Goal: Navigation & Orientation: Find specific page/section

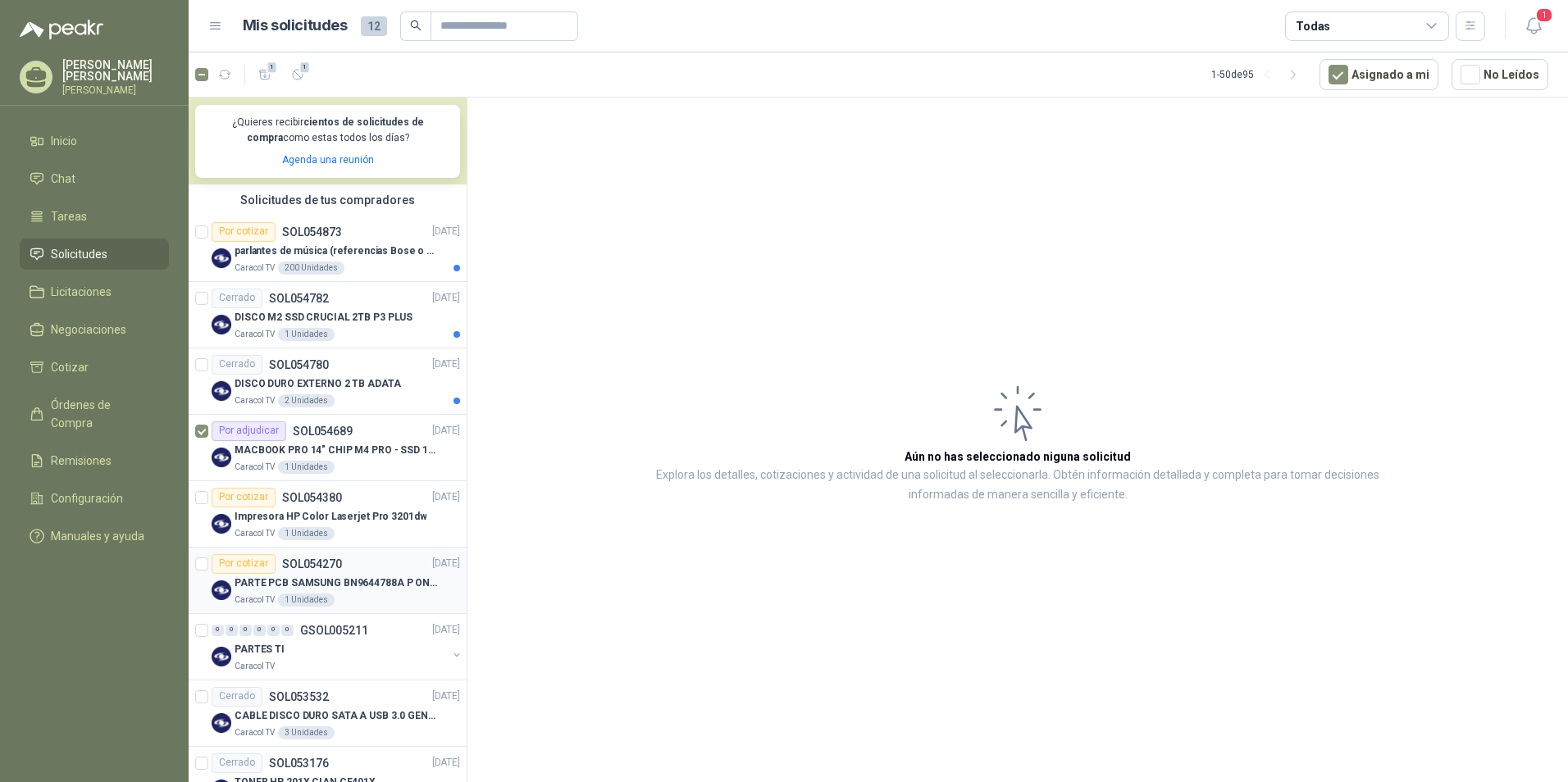
scroll to position [328, 0]
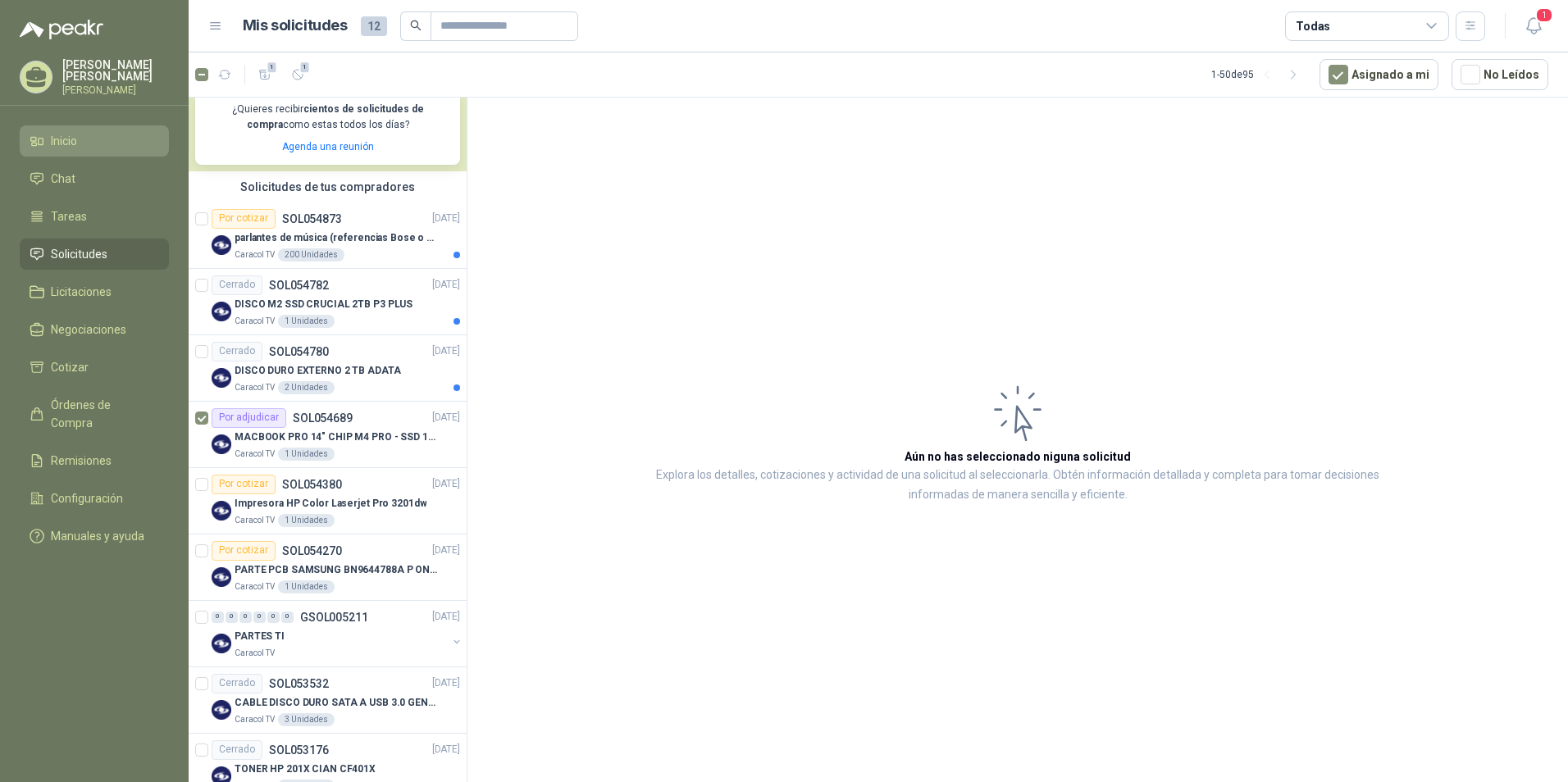
click at [60, 150] on span "Inicio" at bounding box center [64, 140] width 27 height 18
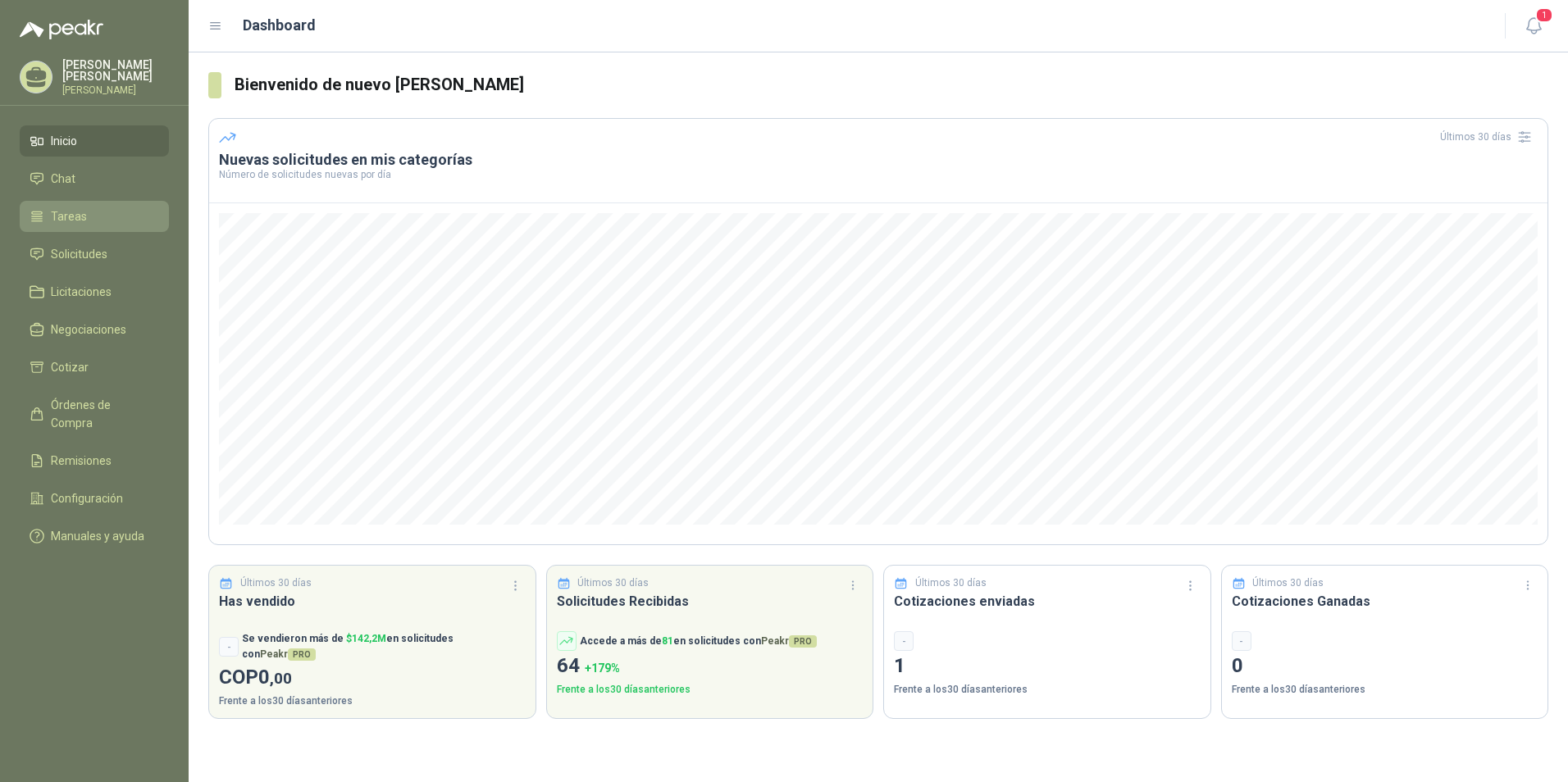
click at [62, 222] on span "Tareas" at bounding box center [69, 216] width 36 height 18
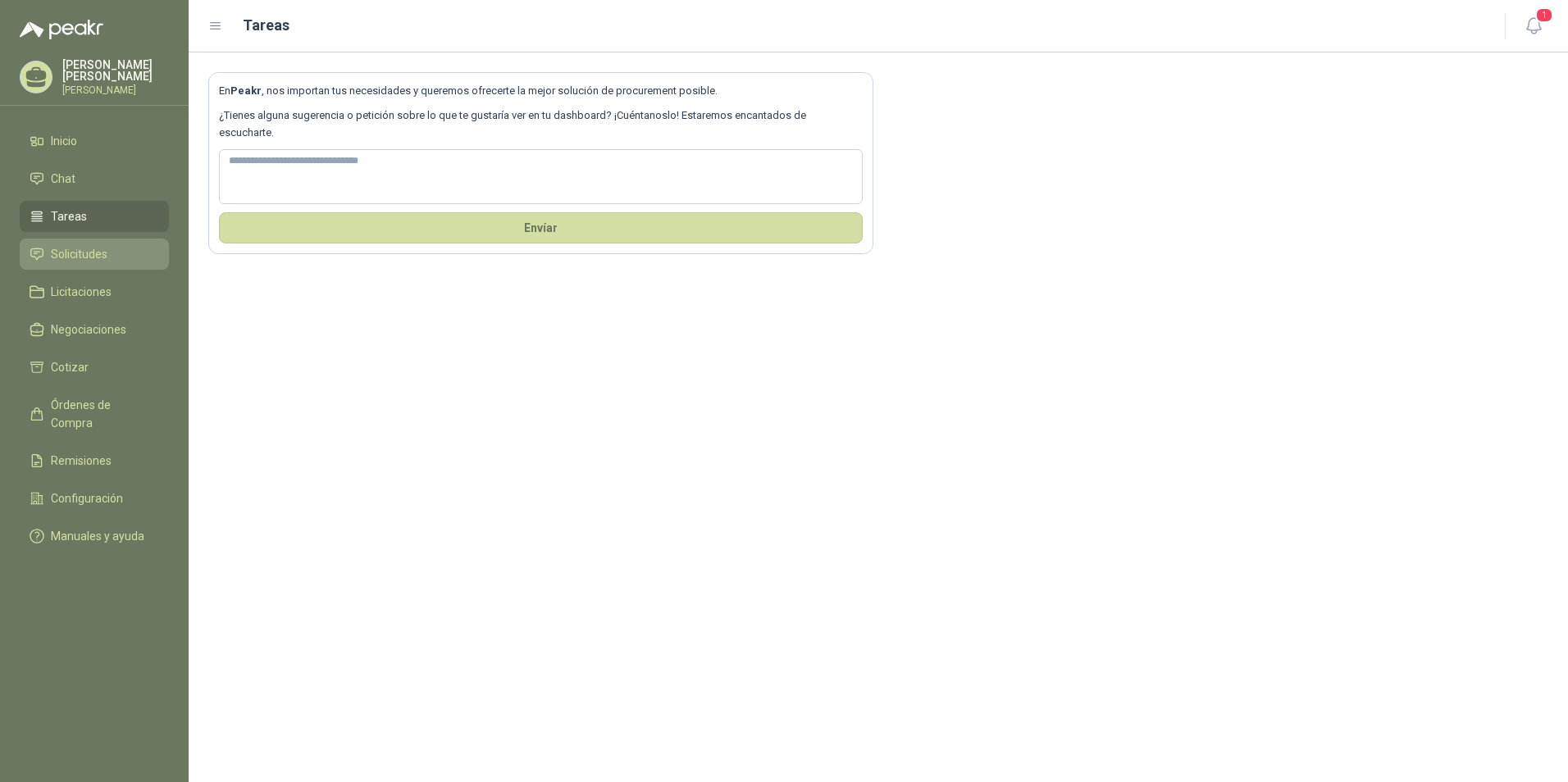
click at [66, 263] on span "Solicitudes" at bounding box center [80, 254] width 57 height 18
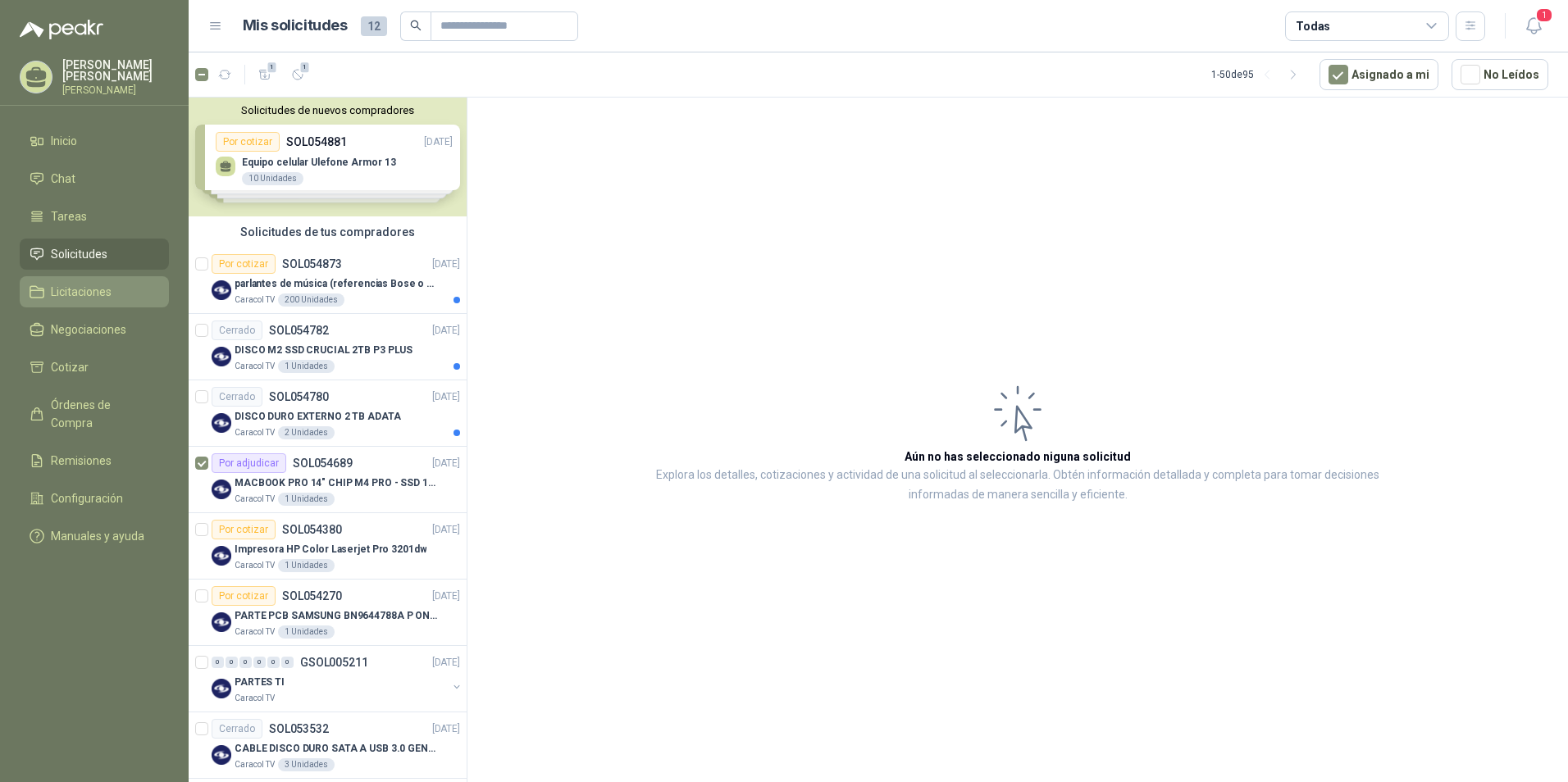
click at [86, 296] on span "Licitaciones" at bounding box center [81, 292] width 61 height 18
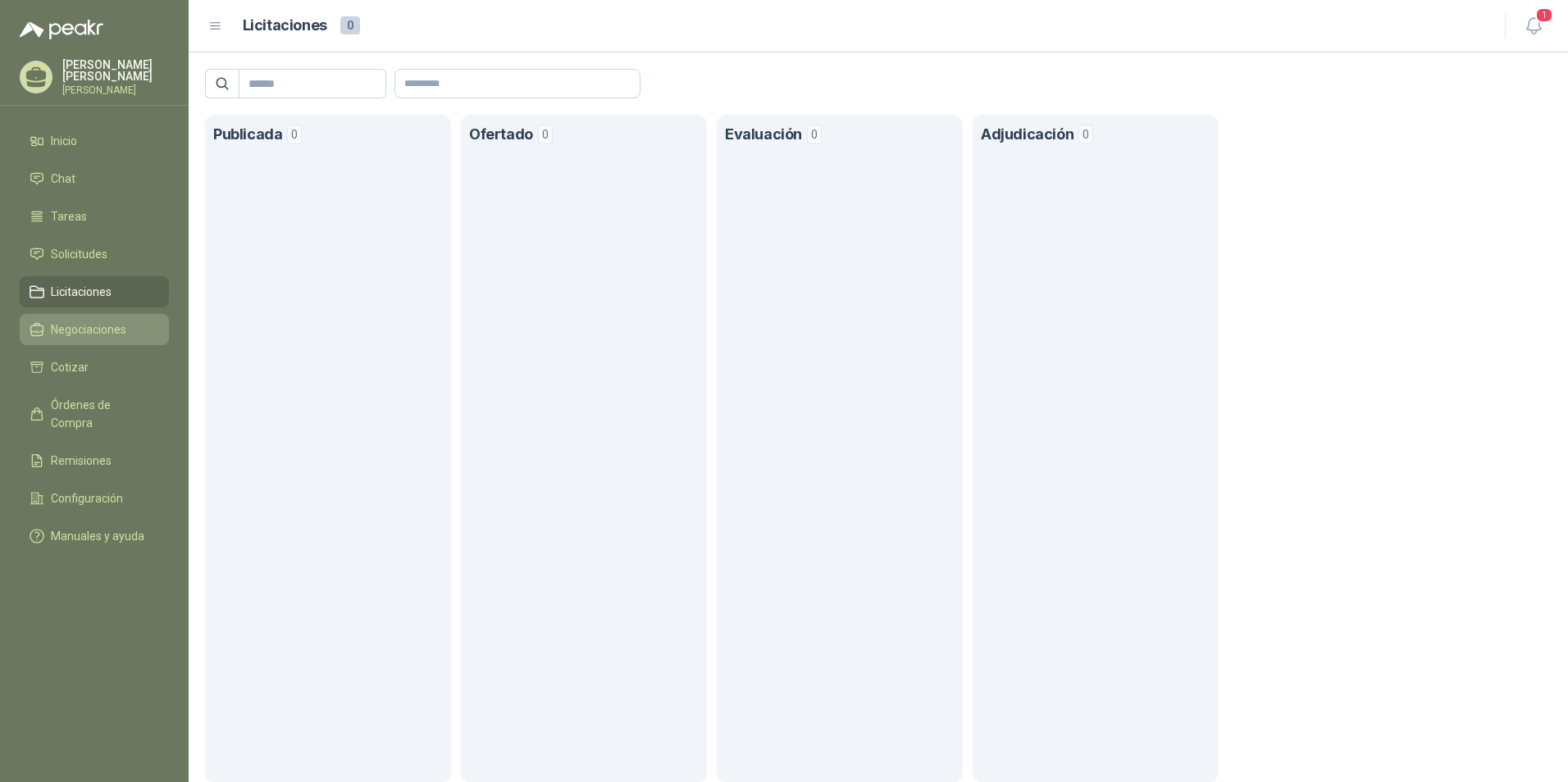
click at [90, 339] on span "Negociaciones" at bounding box center [89, 329] width 76 height 18
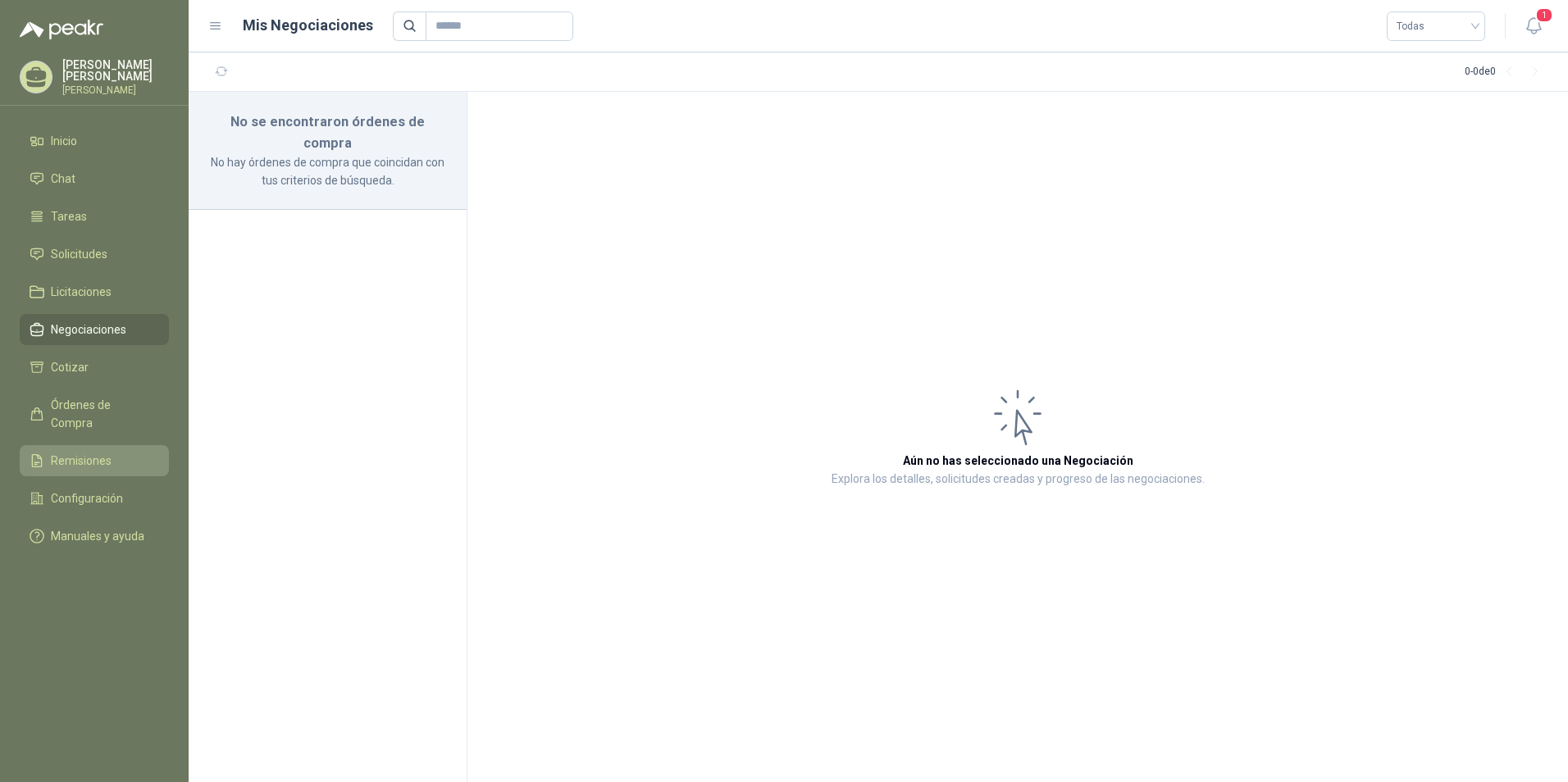
drag, startPoint x: 80, startPoint y: 374, endPoint x: 38, endPoint y: 443, distance: 80.8
click at [79, 374] on span "Cotizar" at bounding box center [70, 366] width 38 height 18
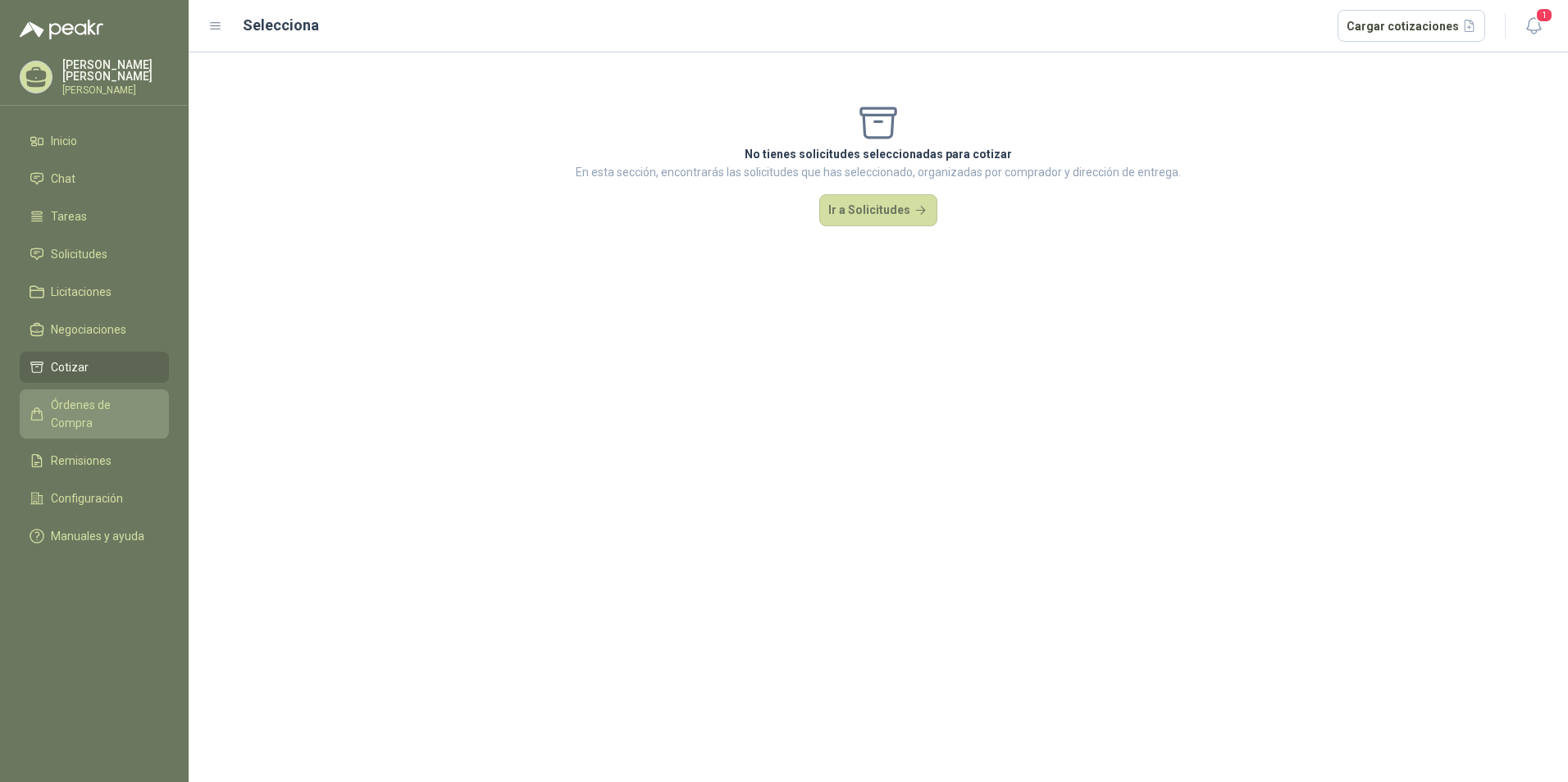
click at [70, 413] on span "Órdenes de Compra" at bounding box center [102, 414] width 102 height 36
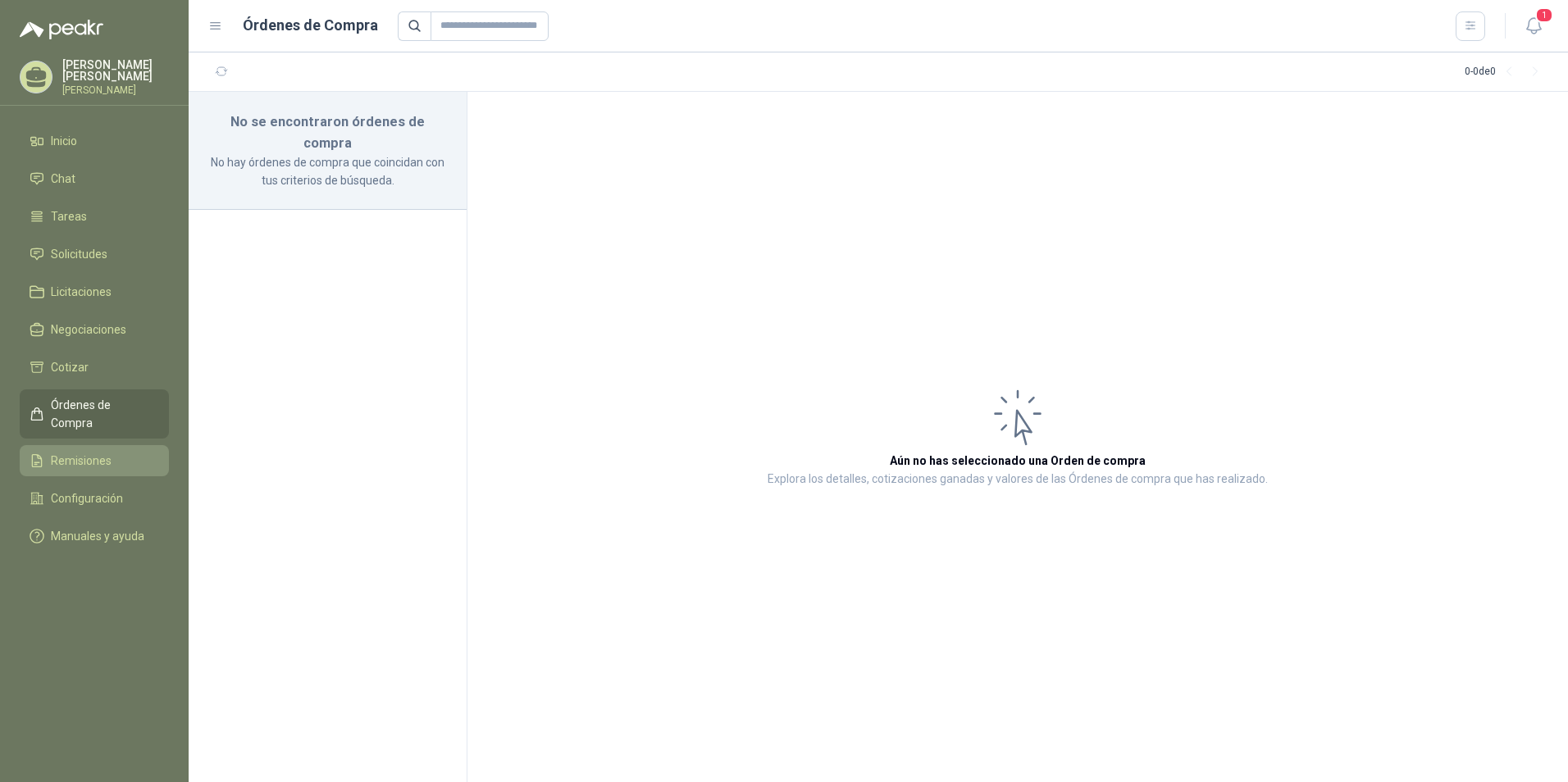
click at [86, 452] on span "Remisiones" at bounding box center [81, 460] width 61 height 18
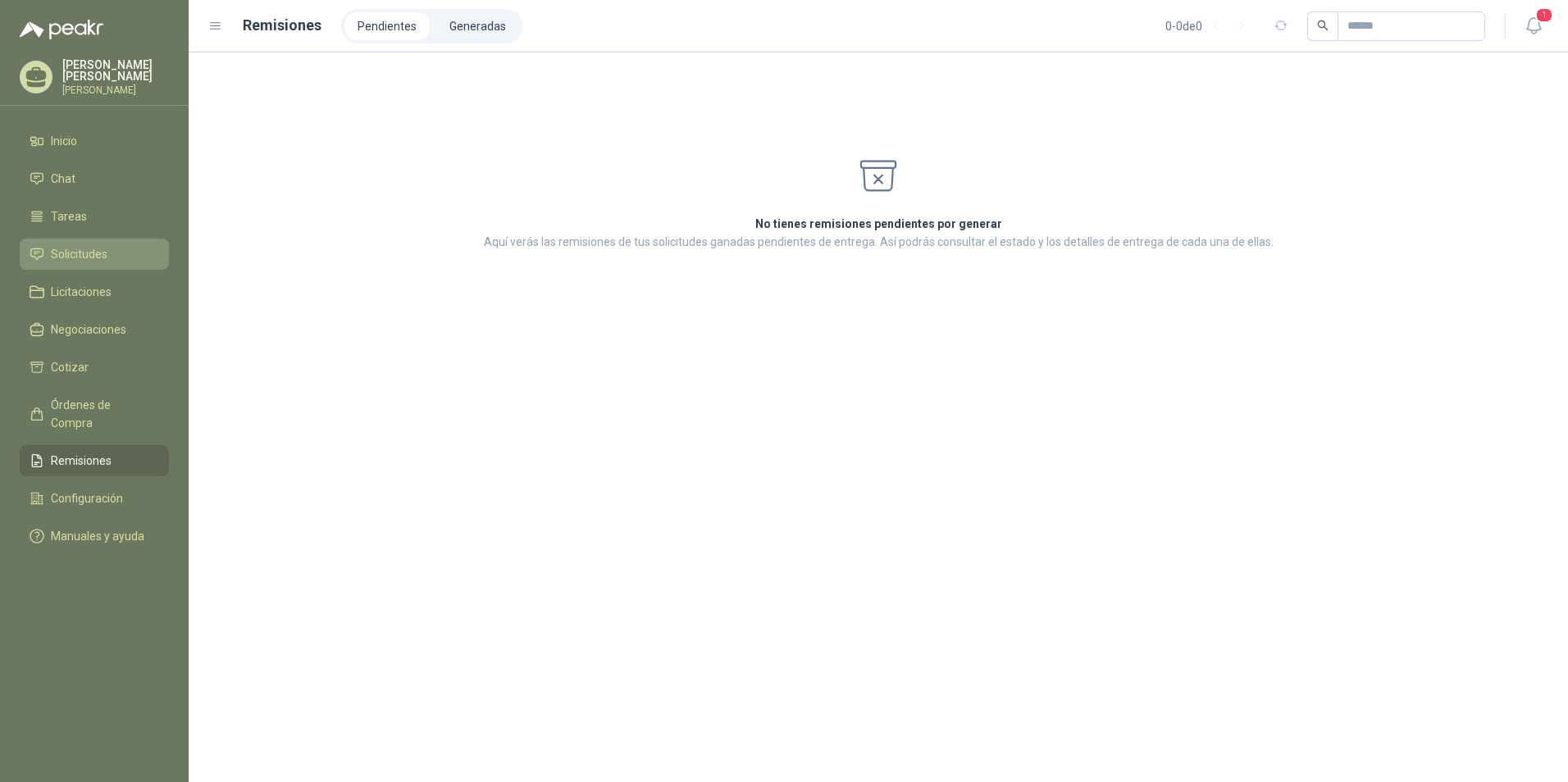
click at [62, 263] on span "Solicitudes" at bounding box center [80, 254] width 57 height 18
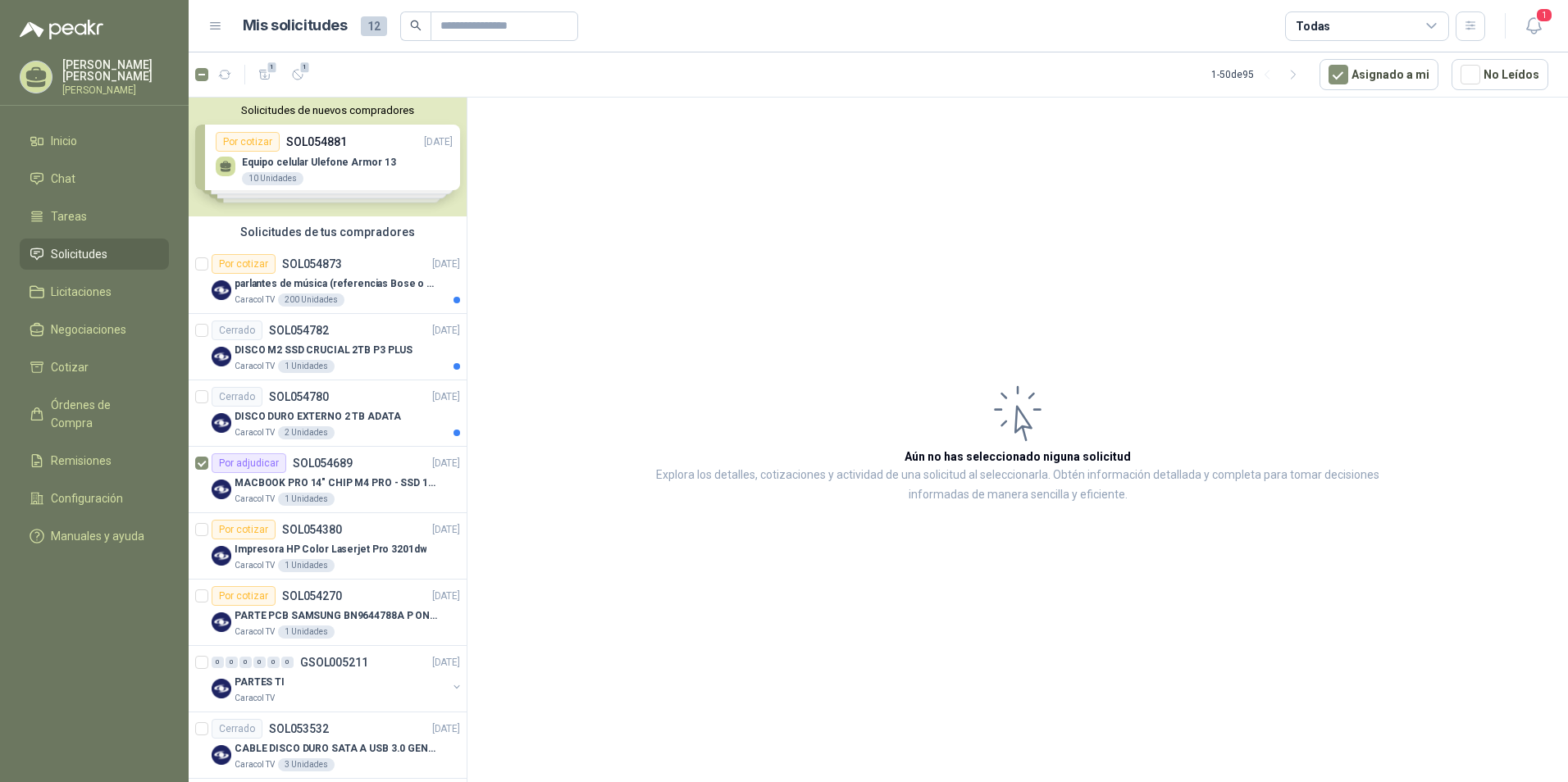
click at [217, 29] on icon at bounding box center [216, 27] width 15 height 15
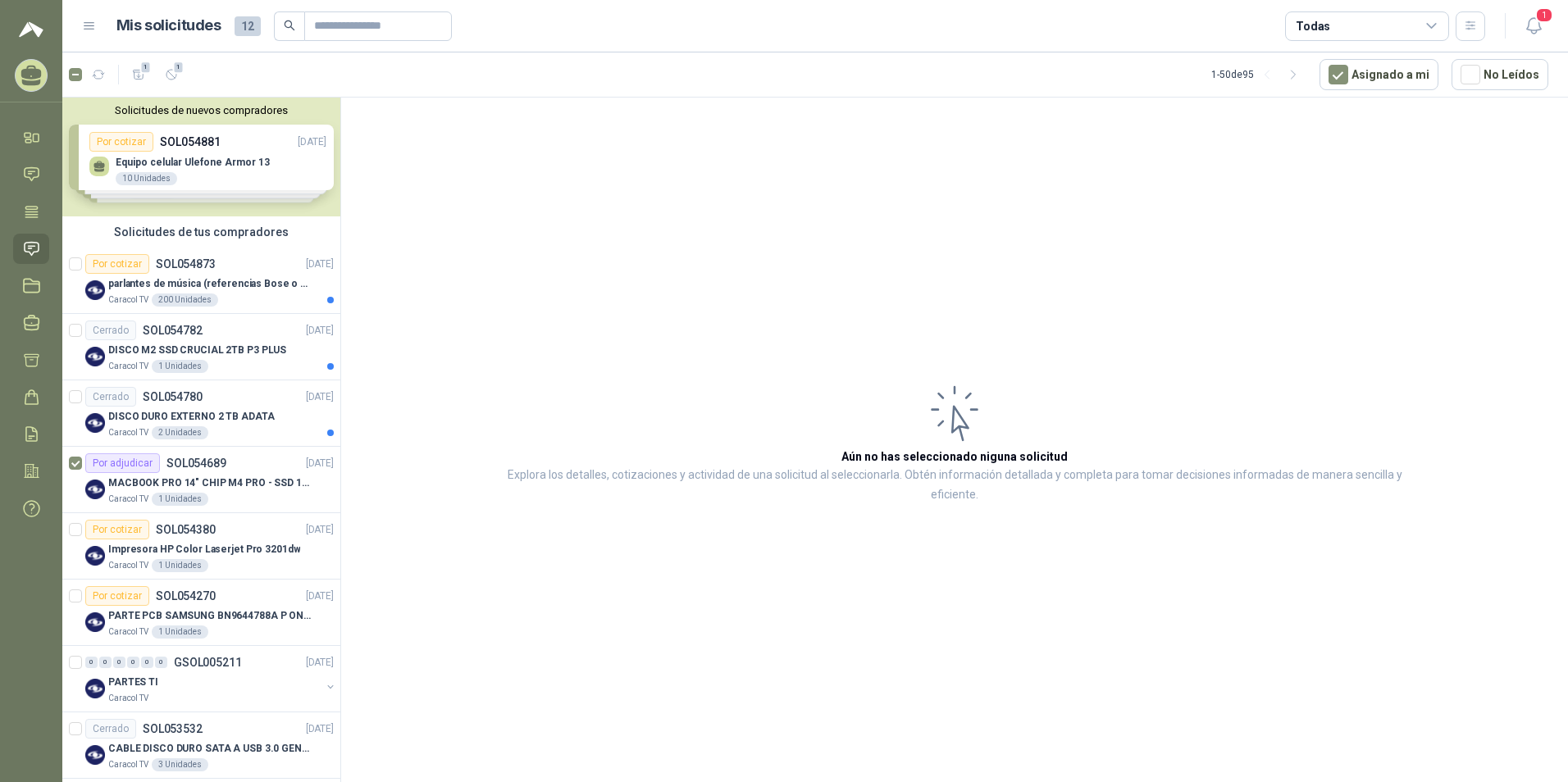
click at [86, 27] on icon at bounding box center [90, 27] width 15 height 15
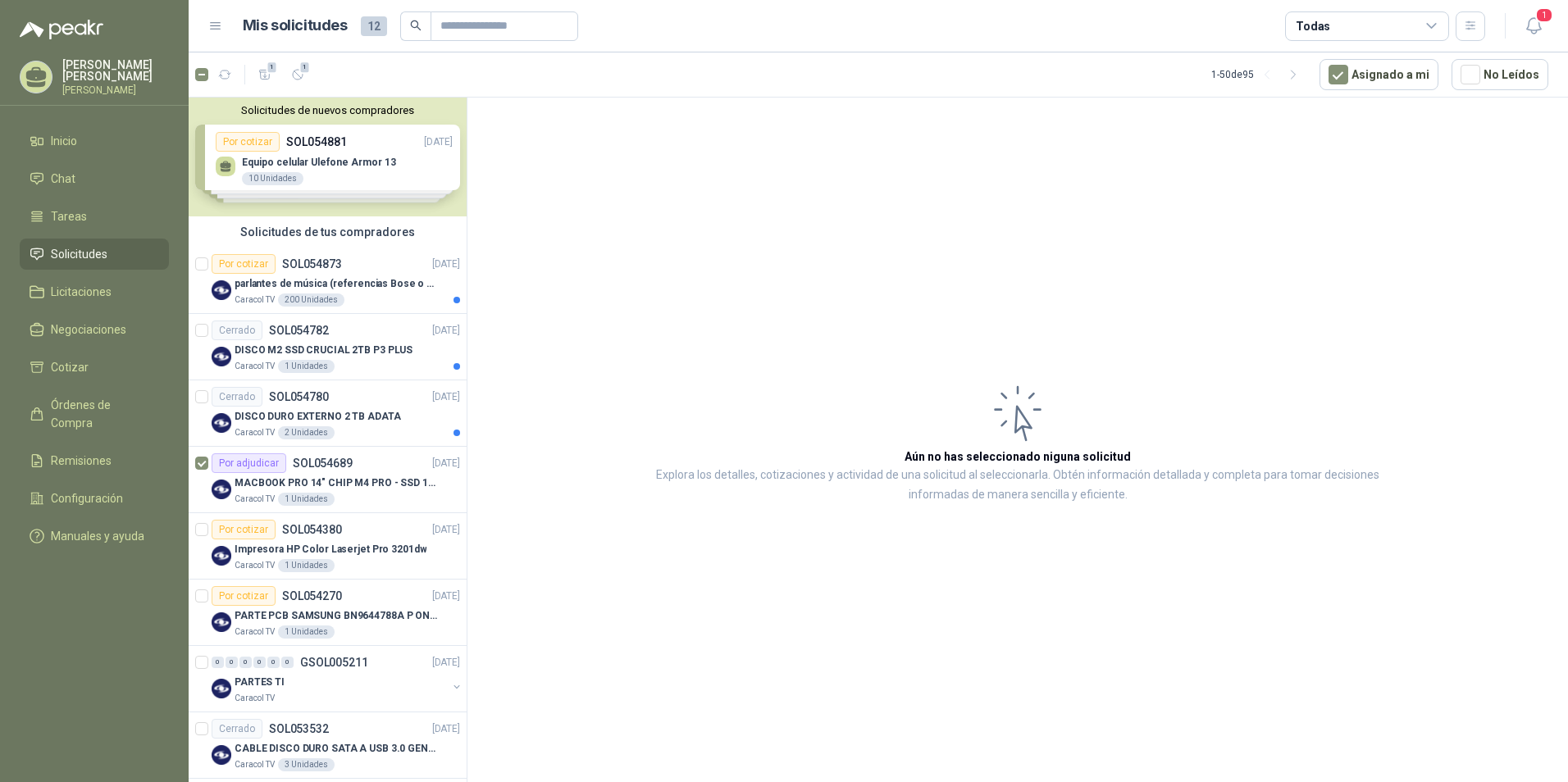
click at [376, 33] on span "12" at bounding box center [374, 26] width 27 height 20
click at [270, 176] on div "Solicitudes de nuevos compradores Por cotizar SOL054881 [DATE] Equipo celular U…" at bounding box center [328, 157] width 278 height 119
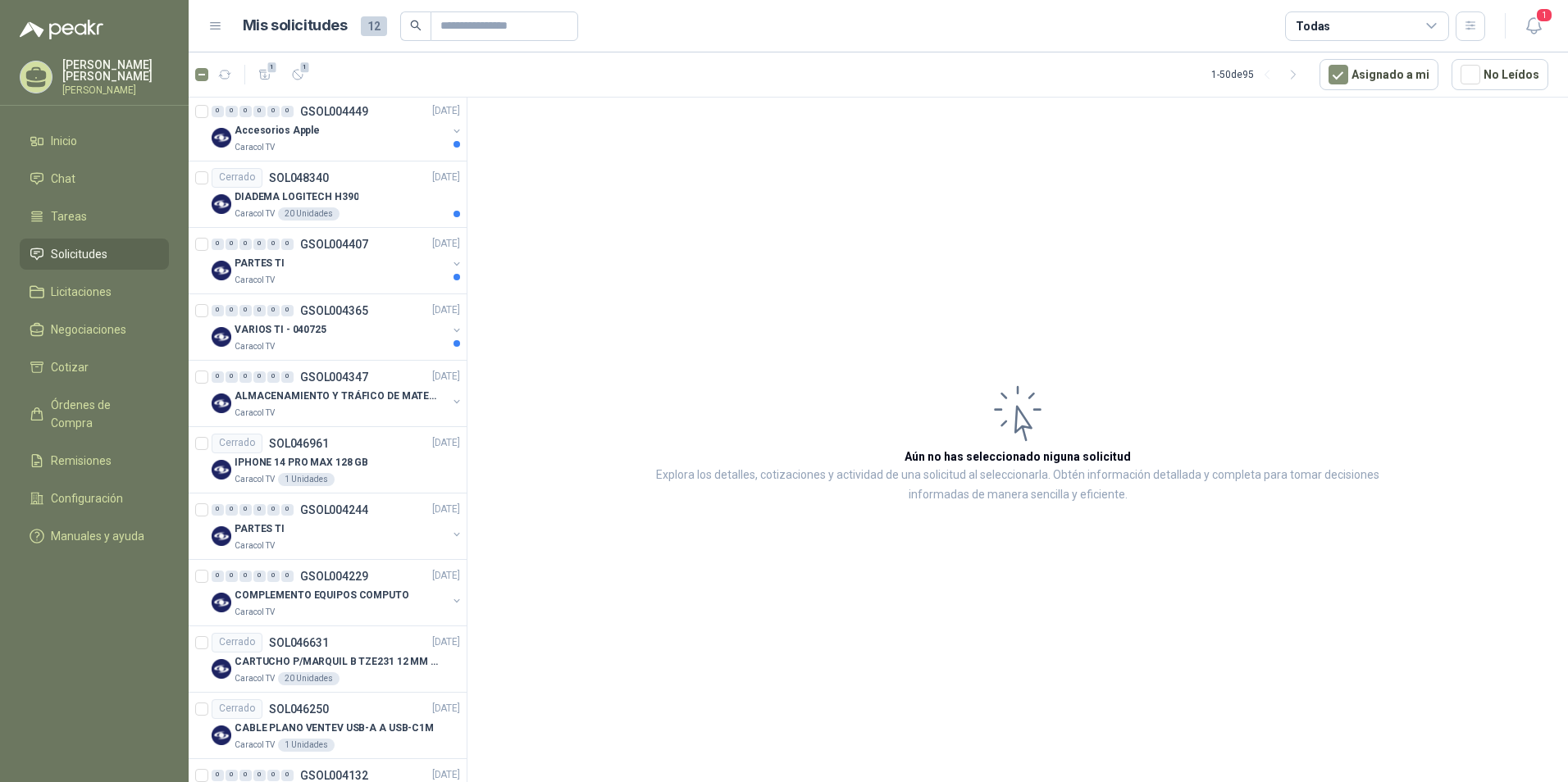
scroll to position [2296, 0]
